Goal: Information Seeking & Learning: Find specific fact

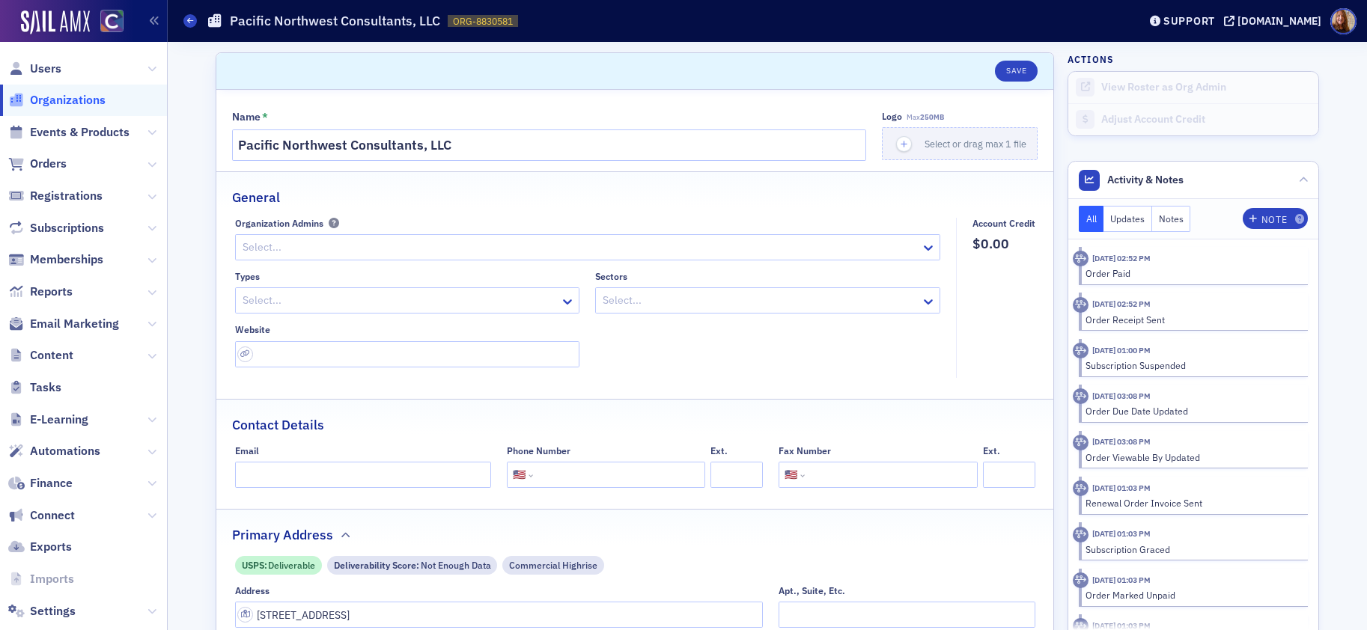
select select "US"
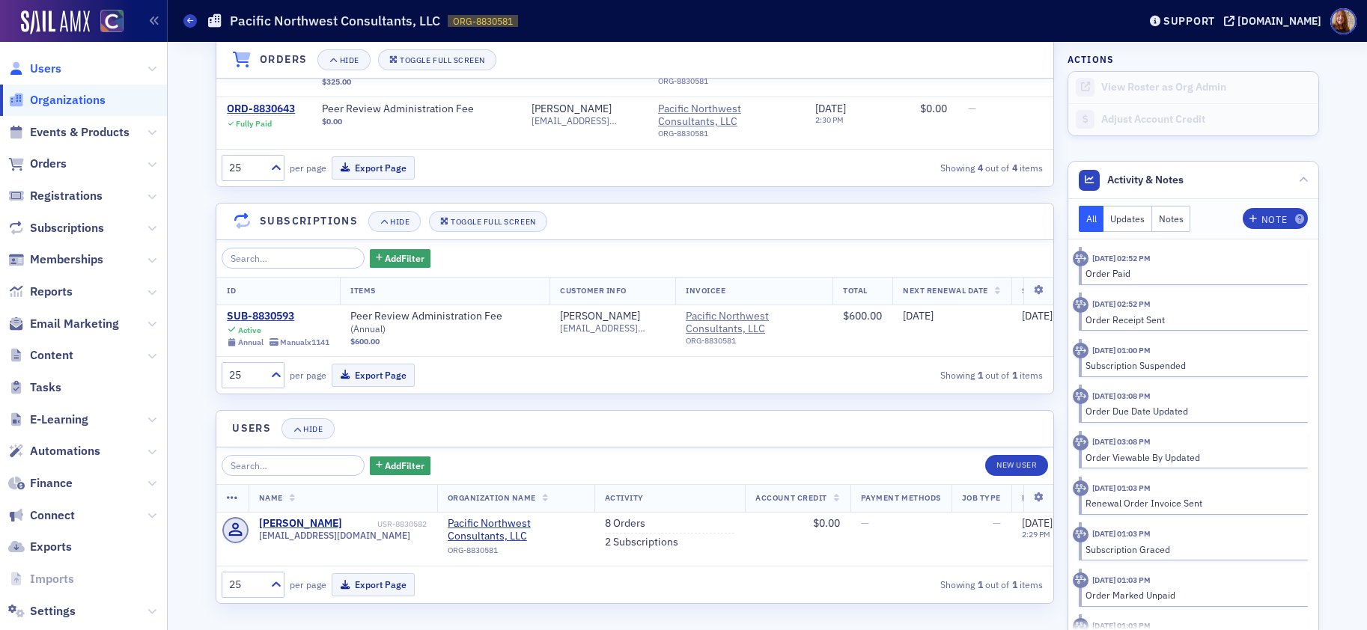
click at [49, 69] on span "Users" at bounding box center [45, 69] width 31 height 16
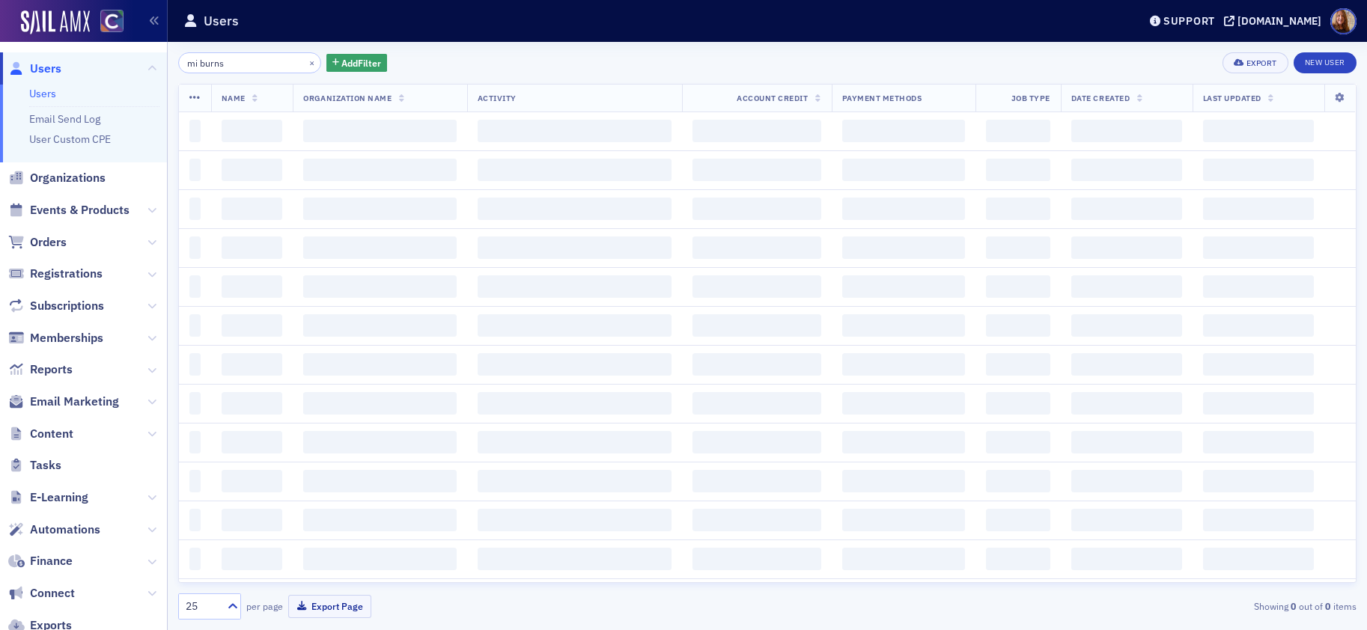
click at [243, 61] on input "mi burns" at bounding box center [249, 62] width 143 height 21
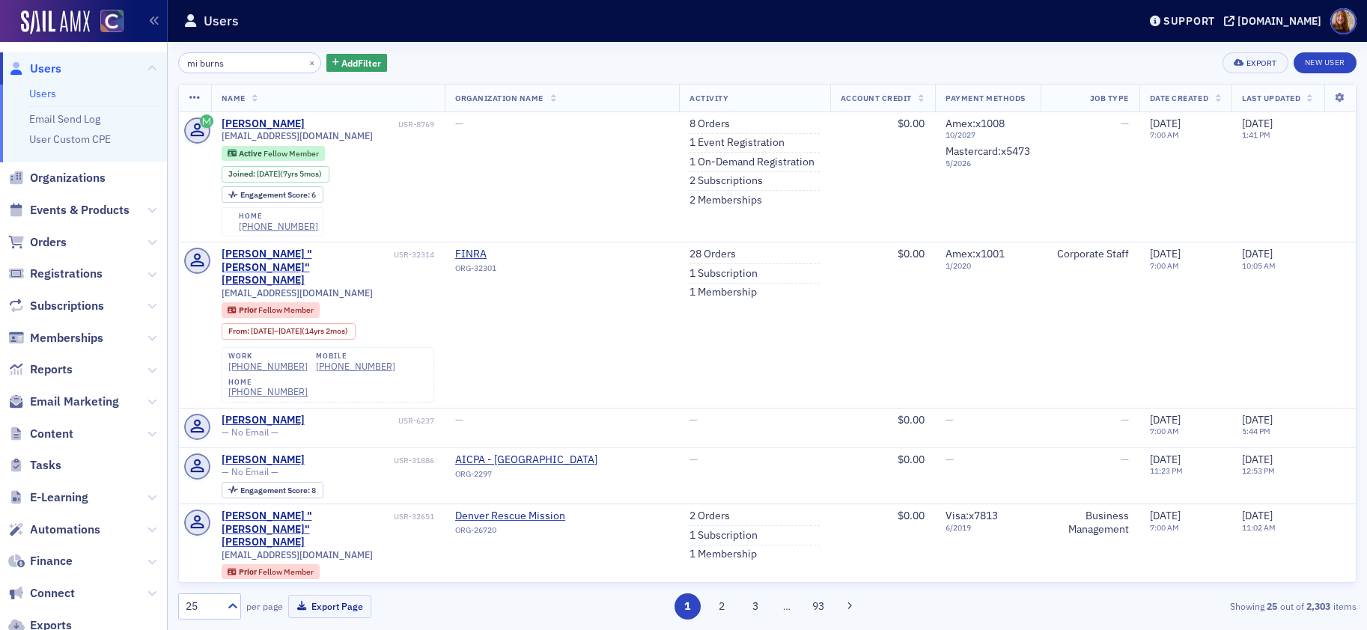
click at [243, 61] on input "mi burns" at bounding box center [249, 62] width 143 height 21
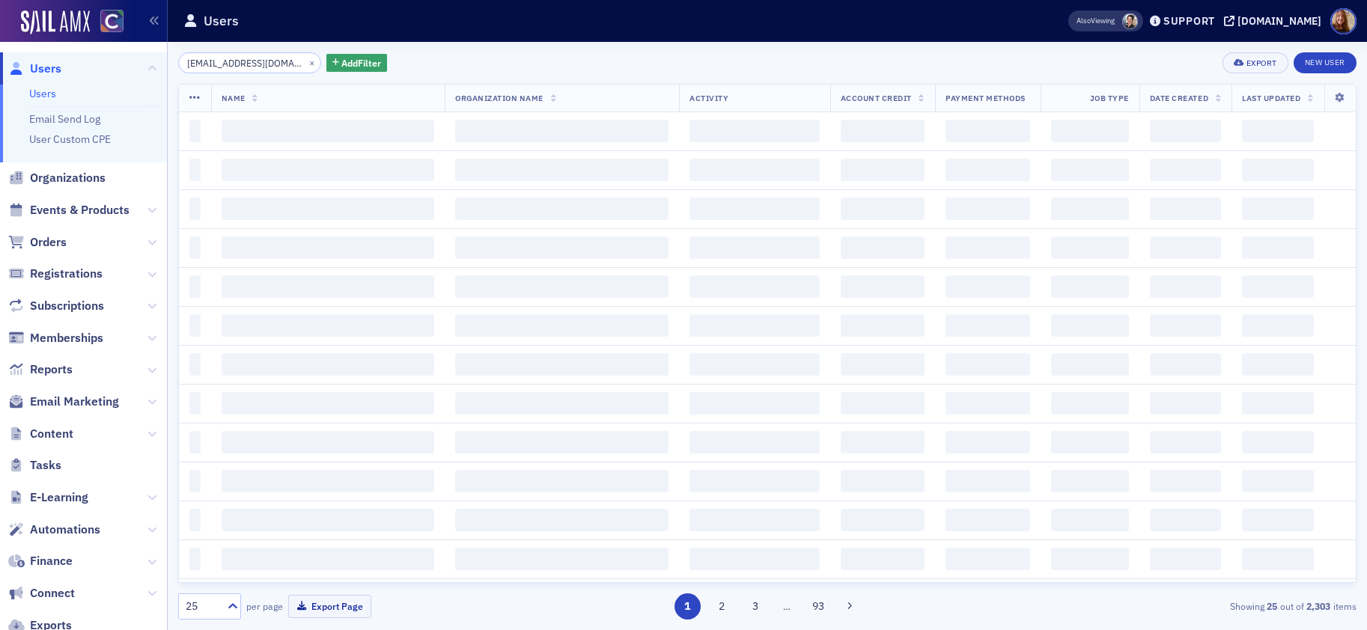
scroll to position [0, 3]
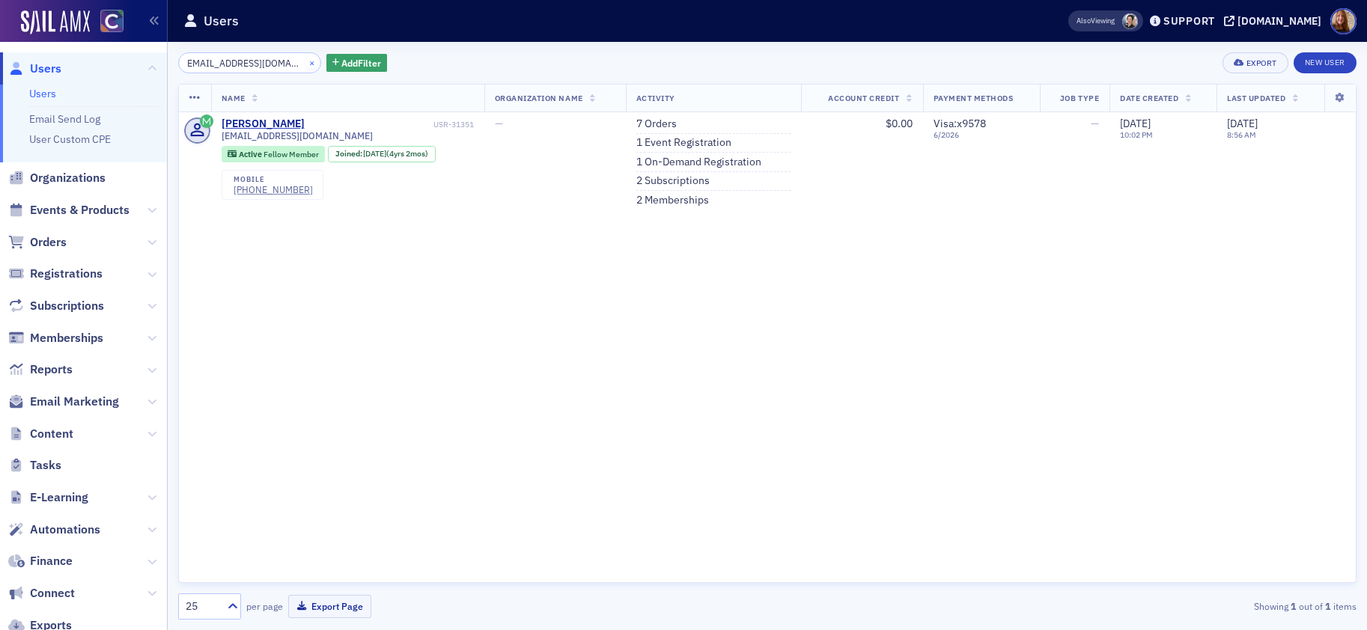
type input "[EMAIL_ADDRESS][DOMAIN_NAME]"
click at [305, 61] on button "×" at bounding box center [311, 61] width 13 height 13
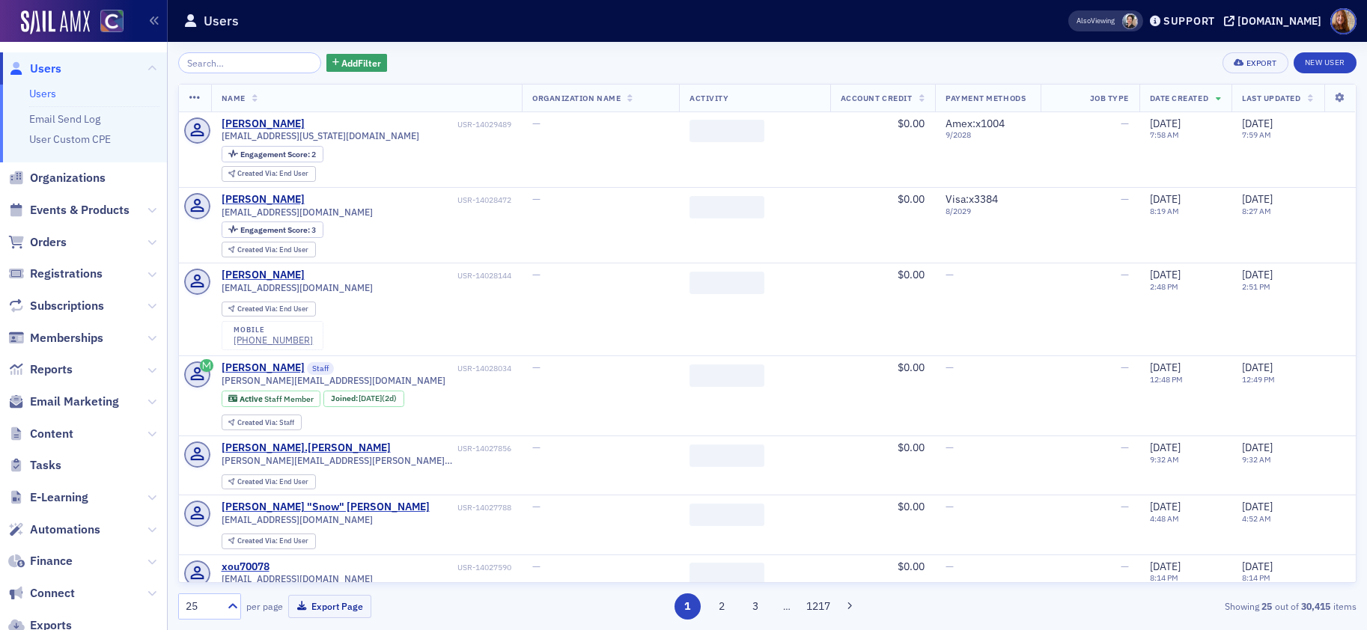
click at [46, 94] on link "Users" at bounding box center [42, 93] width 27 height 13
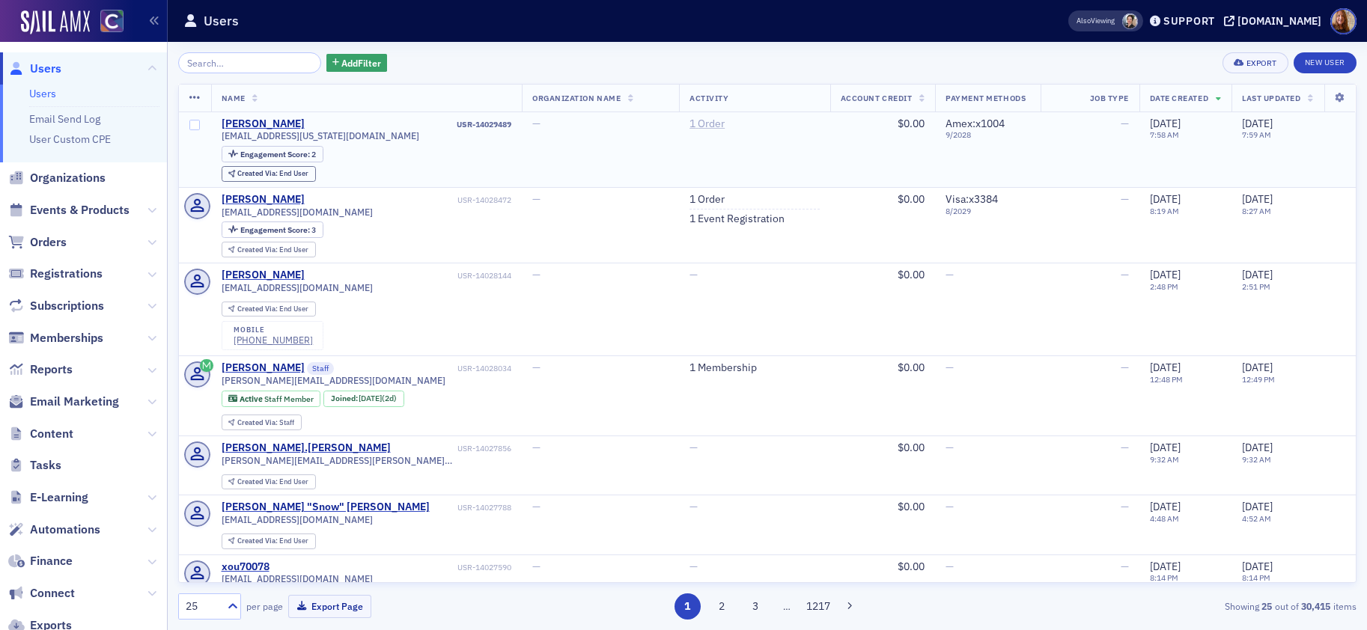
click at [689, 121] on link "1 Order" at bounding box center [706, 124] width 35 height 13
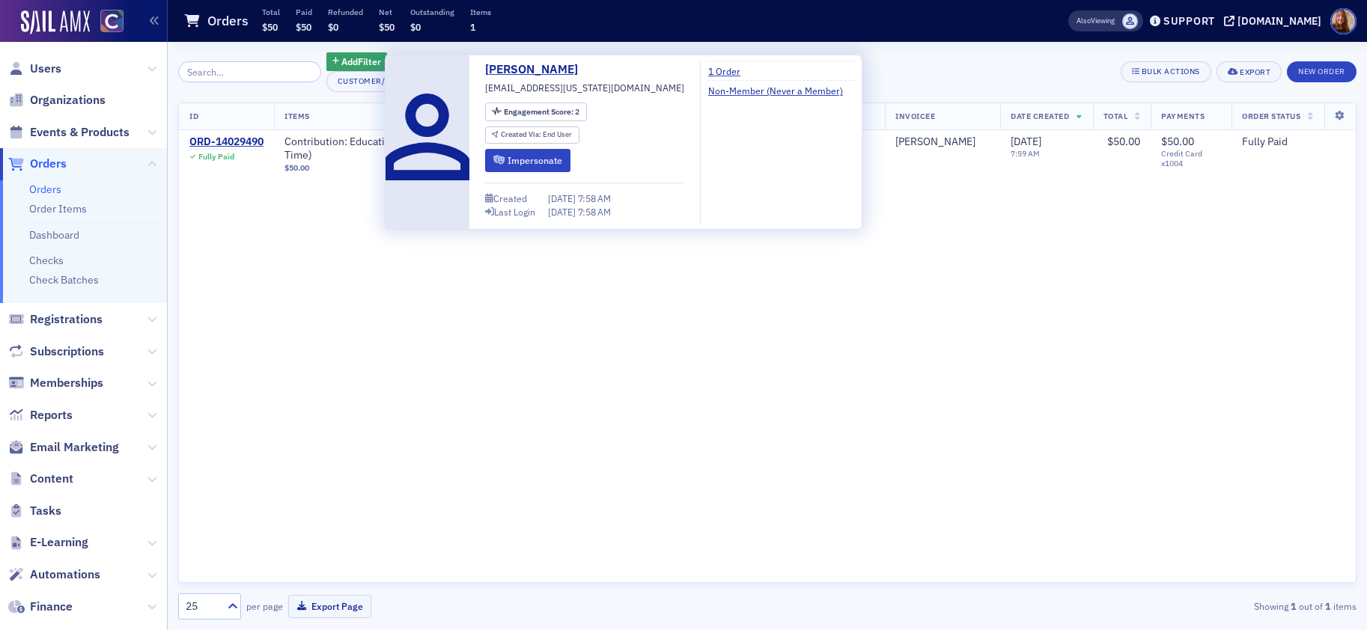
click at [648, 364] on div "ID Items Customer Organization Name Customer Info Invoicee Date Created Total P…" at bounding box center [767, 343] width 1178 height 481
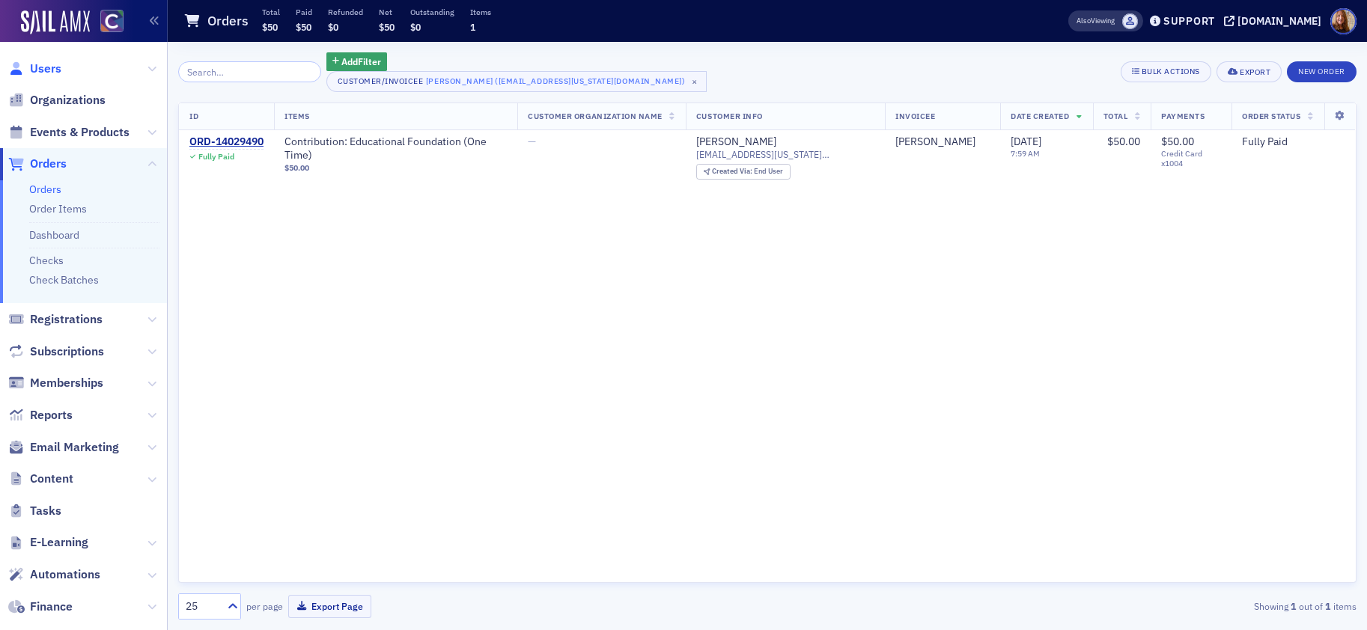
click at [30, 70] on span "Users" at bounding box center [45, 69] width 31 height 16
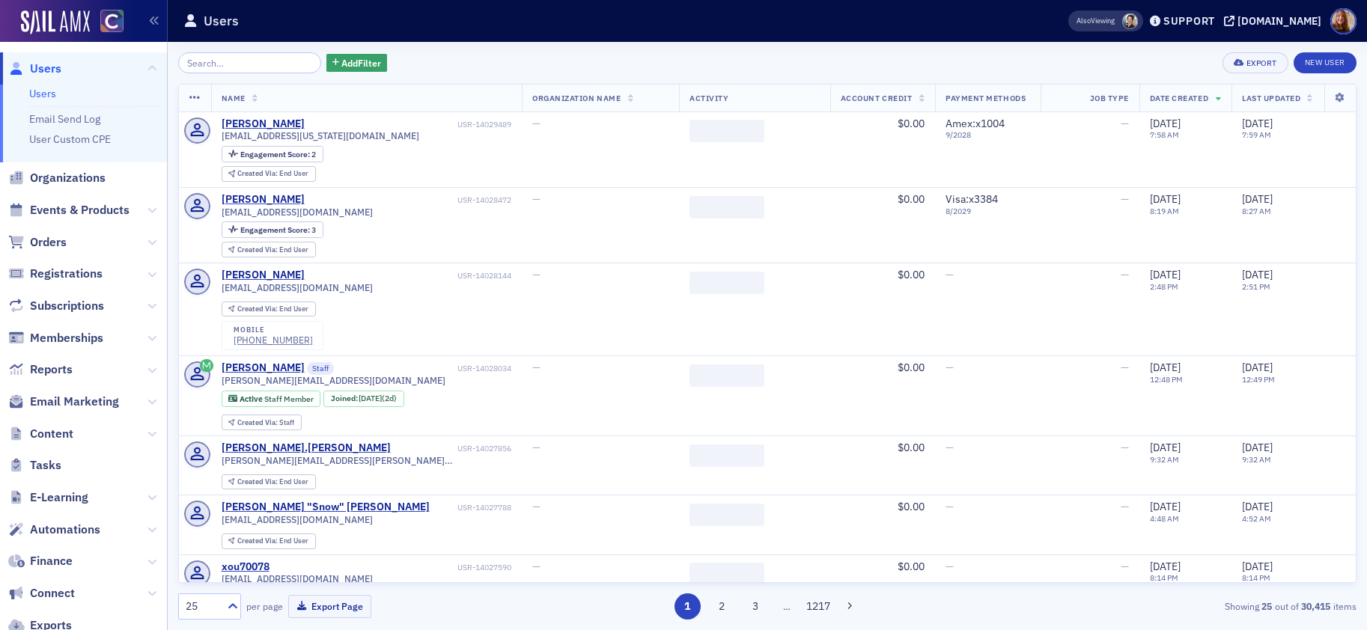
click at [234, 69] on input "search" at bounding box center [249, 62] width 143 height 21
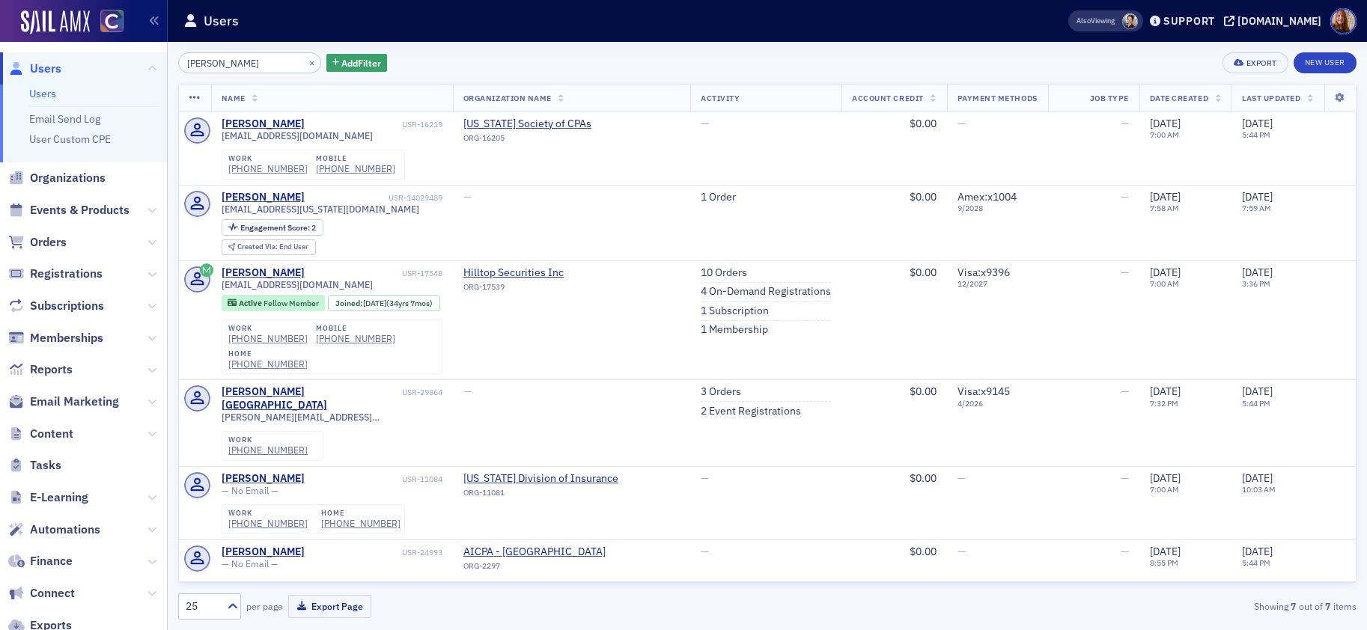
type input "[PERSON_NAME]"
click at [305, 63] on button "×" at bounding box center [311, 61] width 13 height 13
